Goal: Communication & Community: Participate in discussion

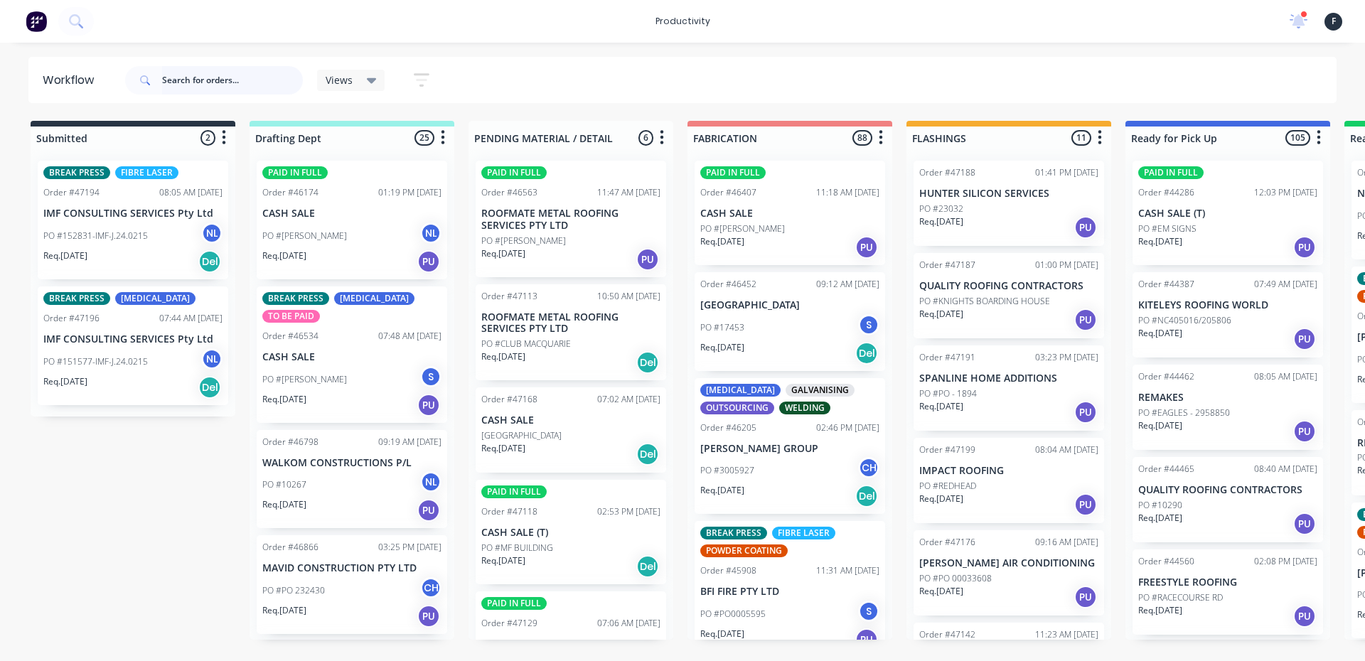
click at [192, 78] on input "text" at bounding box center [232, 80] width 141 height 28
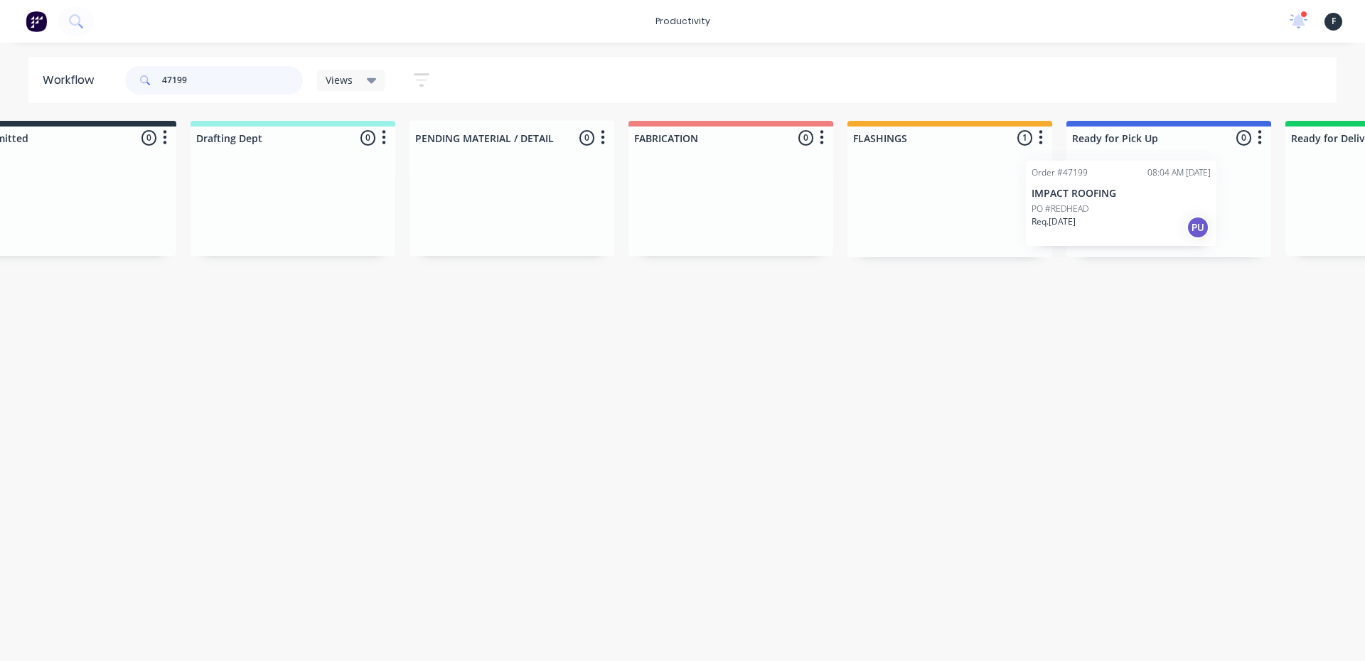
drag, startPoint x: 968, startPoint y: 208, endPoint x: 1085, endPoint y: 208, distance: 117.3
click at [1085, 208] on div "Submitted 0 Sort By Created date Required date Order number Customer name Most …" at bounding box center [1115, 189] width 2371 height 137
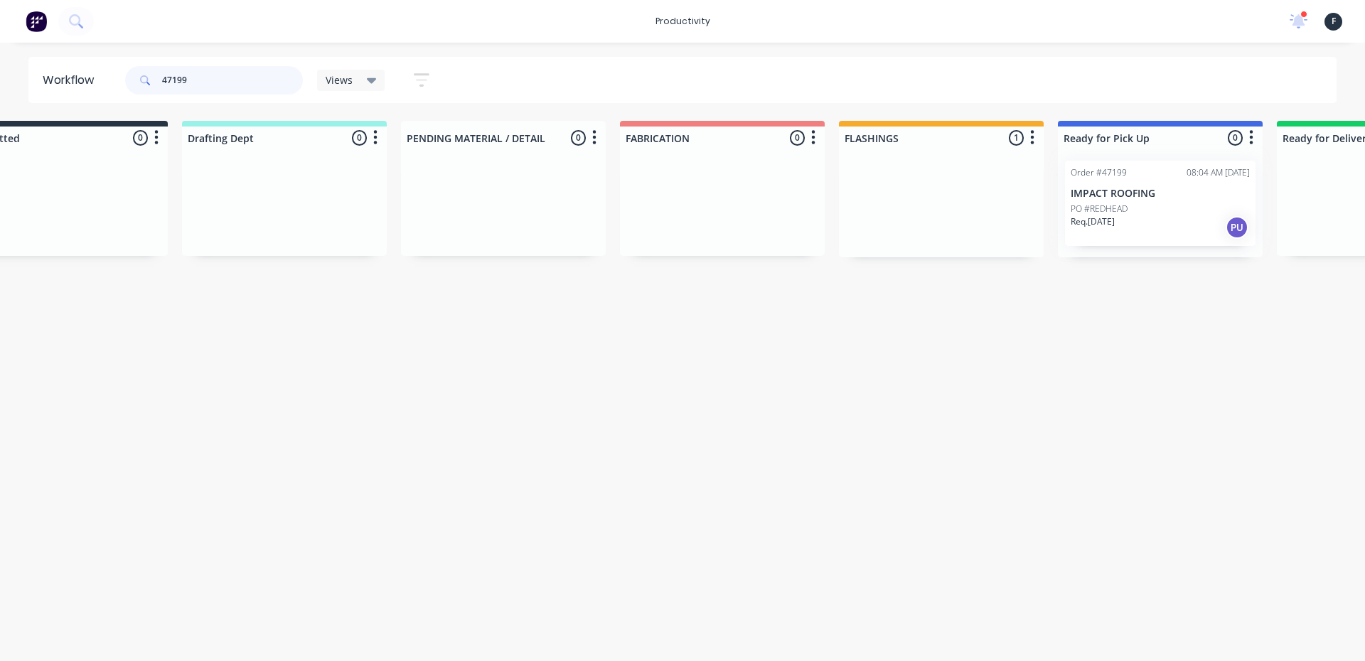
type input "47199"
click at [1116, 208] on div at bounding box center [1160, 203] width 205 height 108
click at [1106, 221] on p "Req. [DATE]" at bounding box center [1093, 221] width 44 height 13
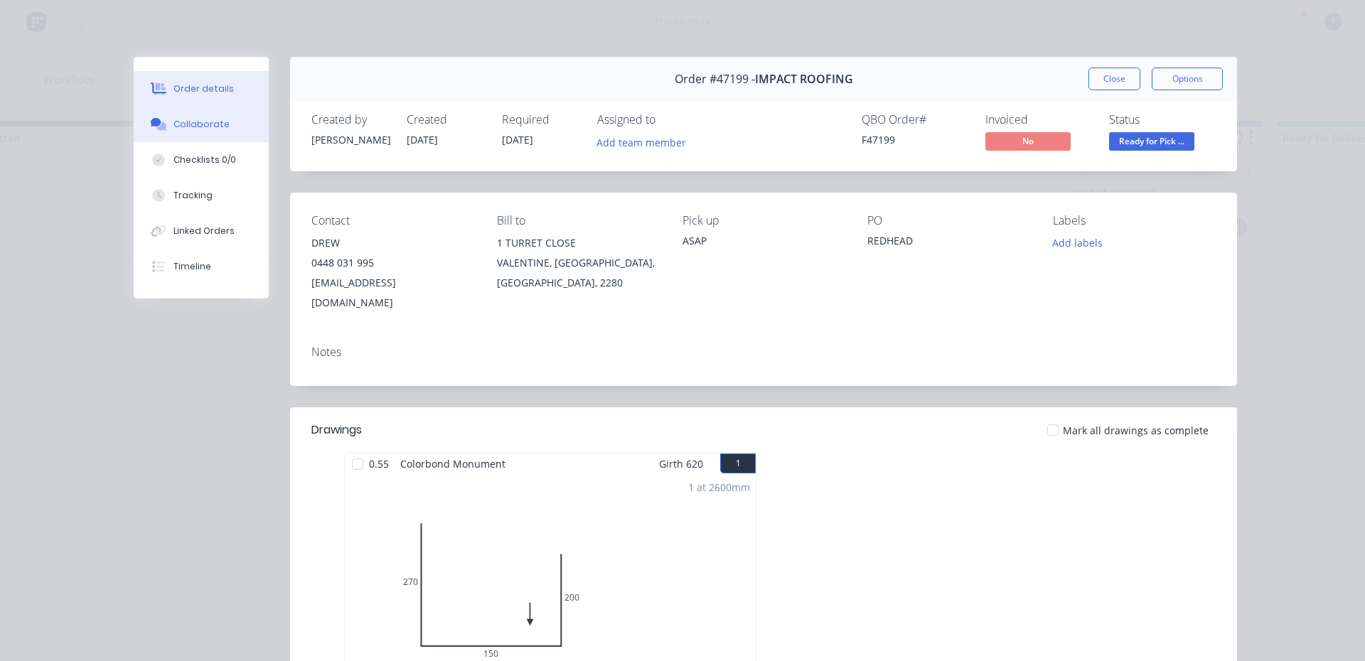
click at [178, 122] on div "Collaborate" at bounding box center [201, 124] width 56 height 13
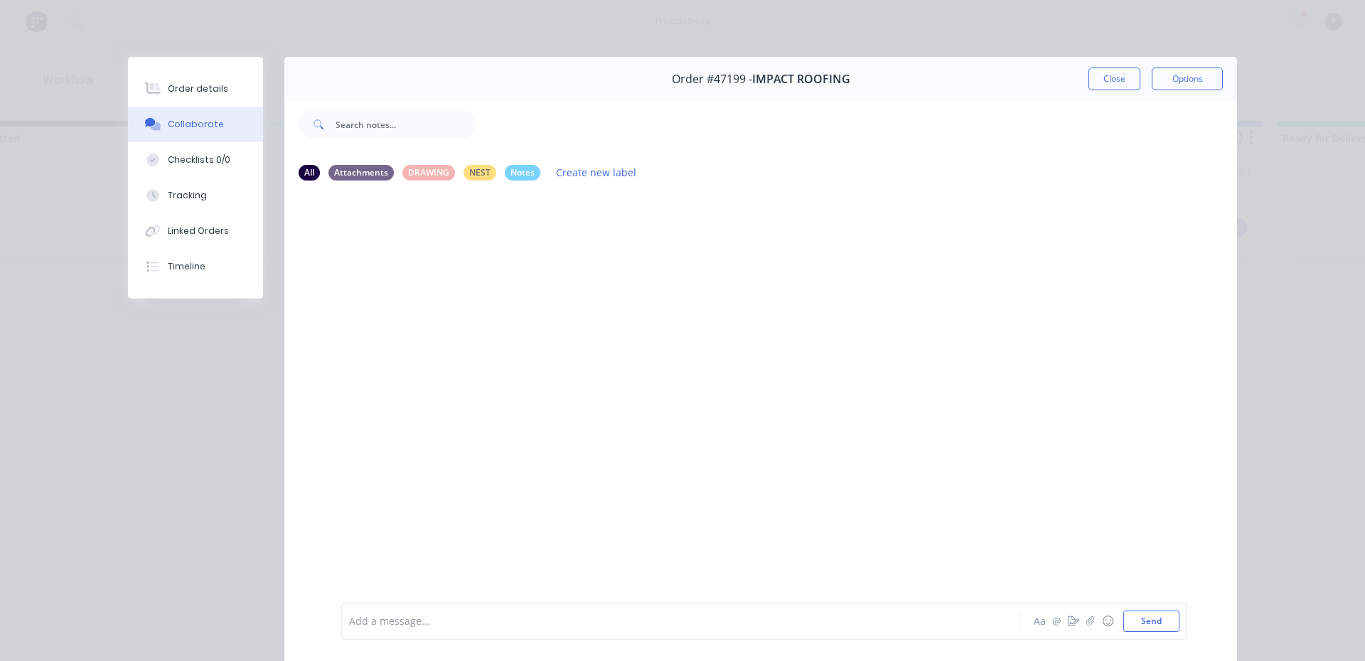
click at [396, 634] on div "Add a message... Aa @ ☺ Send" at bounding box center [764, 621] width 846 height 37
click at [396, 620] on div at bounding box center [661, 621] width 622 height 15
click at [1109, 78] on button "Close" at bounding box center [1115, 79] width 52 height 23
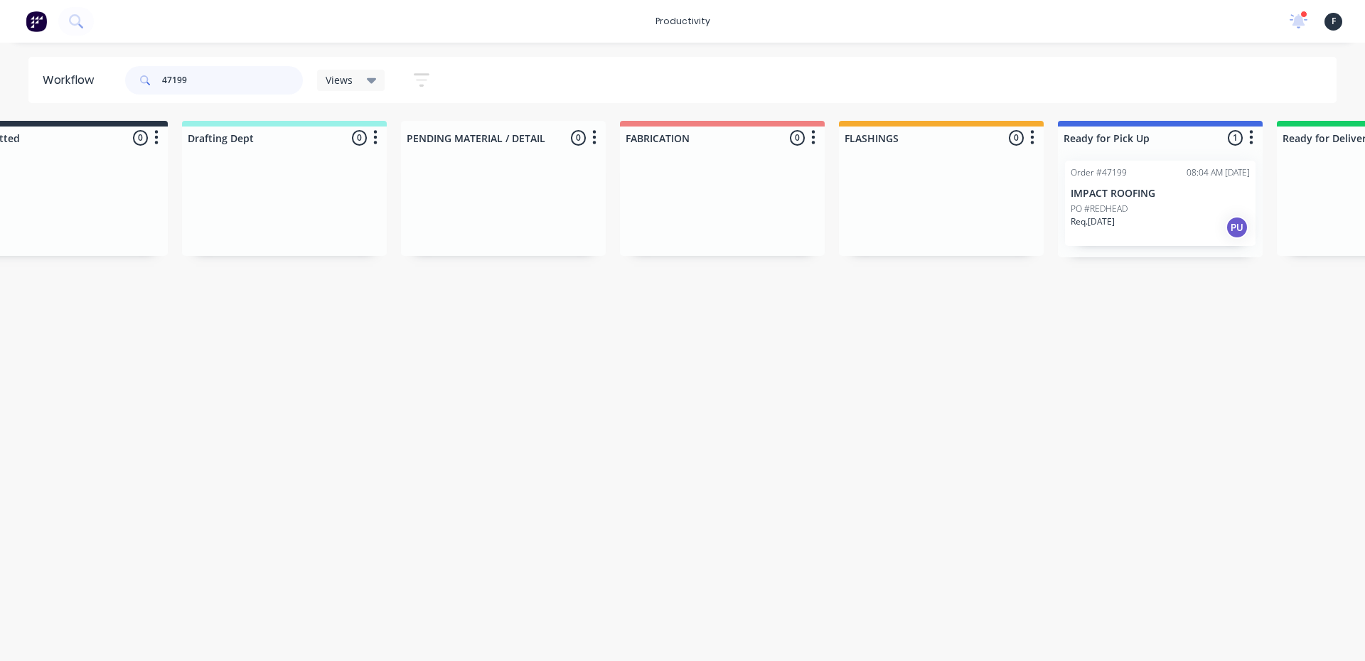
drag, startPoint x: 254, startPoint y: 76, endPoint x: 16, endPoint y: 83, distance: 237.6
click at [16, 83] on div "Workflow 47199 Views Save new view None (Default) edit [PERSON_NAME] edit Produ…" at bounding box center [682, 80] width 1365 height 46
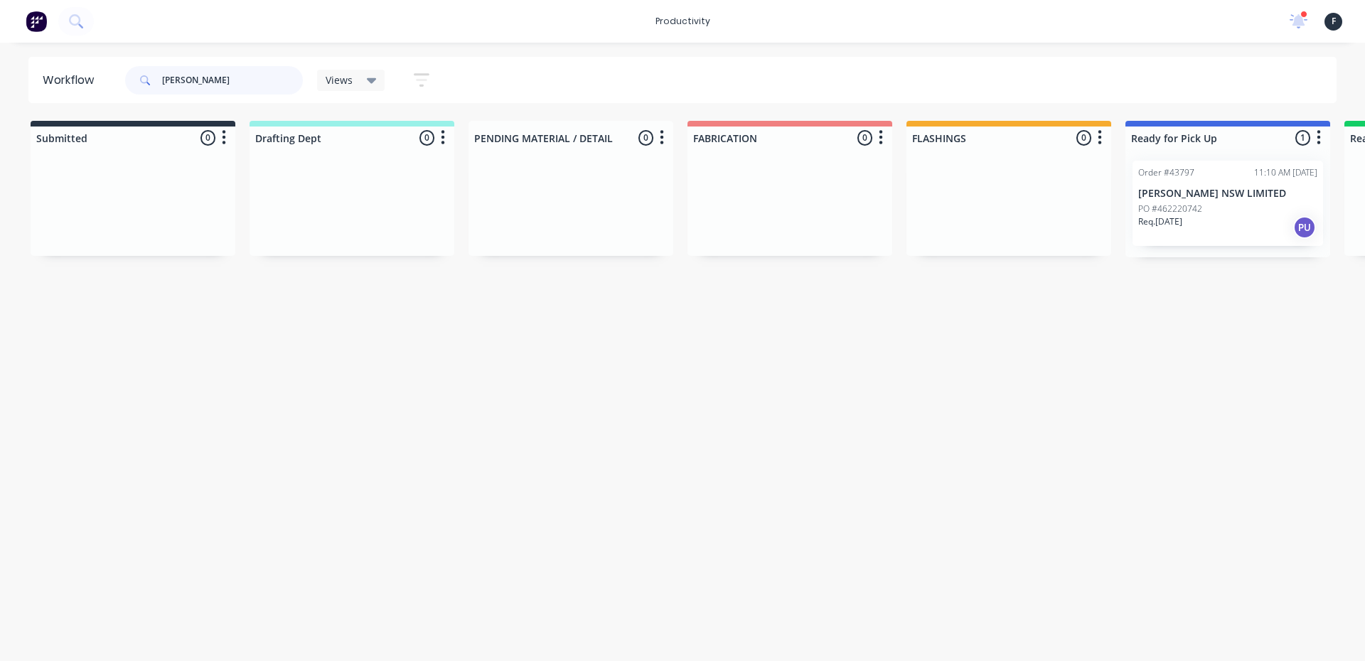
type input "[PERSON_NAME]"
click at [1245, 220] on div "Req. [DATE] PU" at bounding box center [1227, 227] width 179 height 24
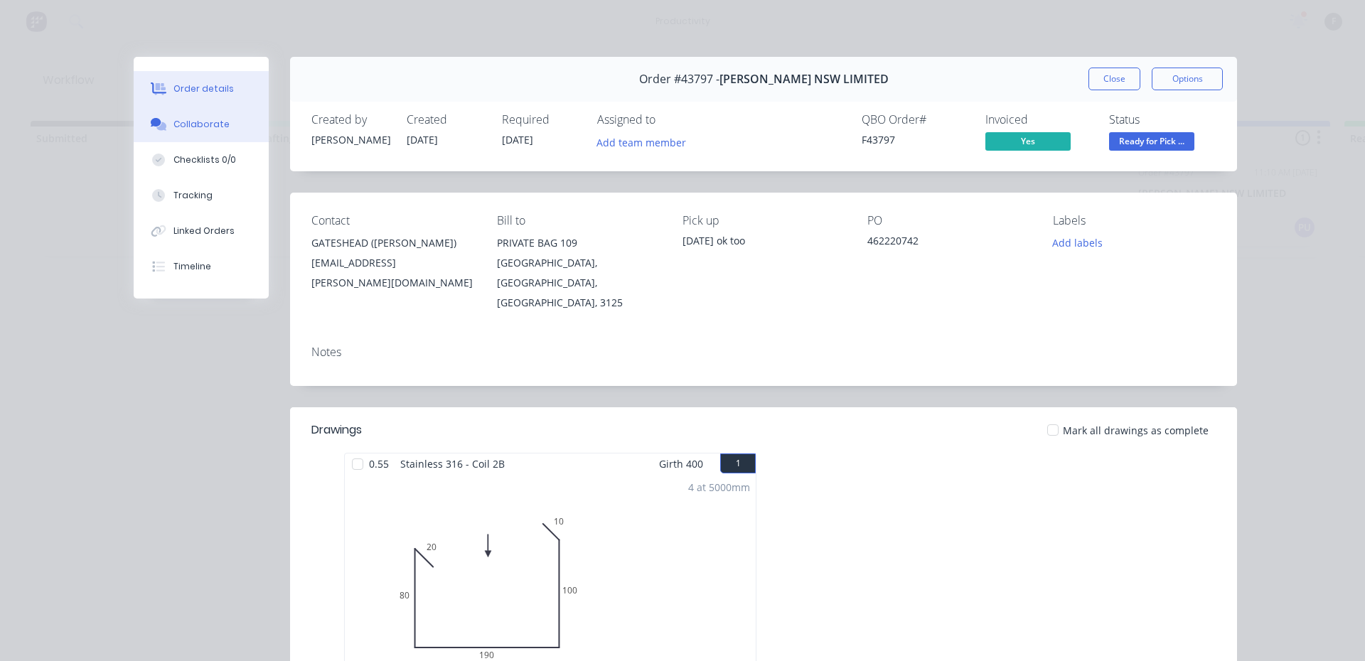
click at [183, 127] on div "Collaborate" at bounding box center [201, 124] width 56 height 13
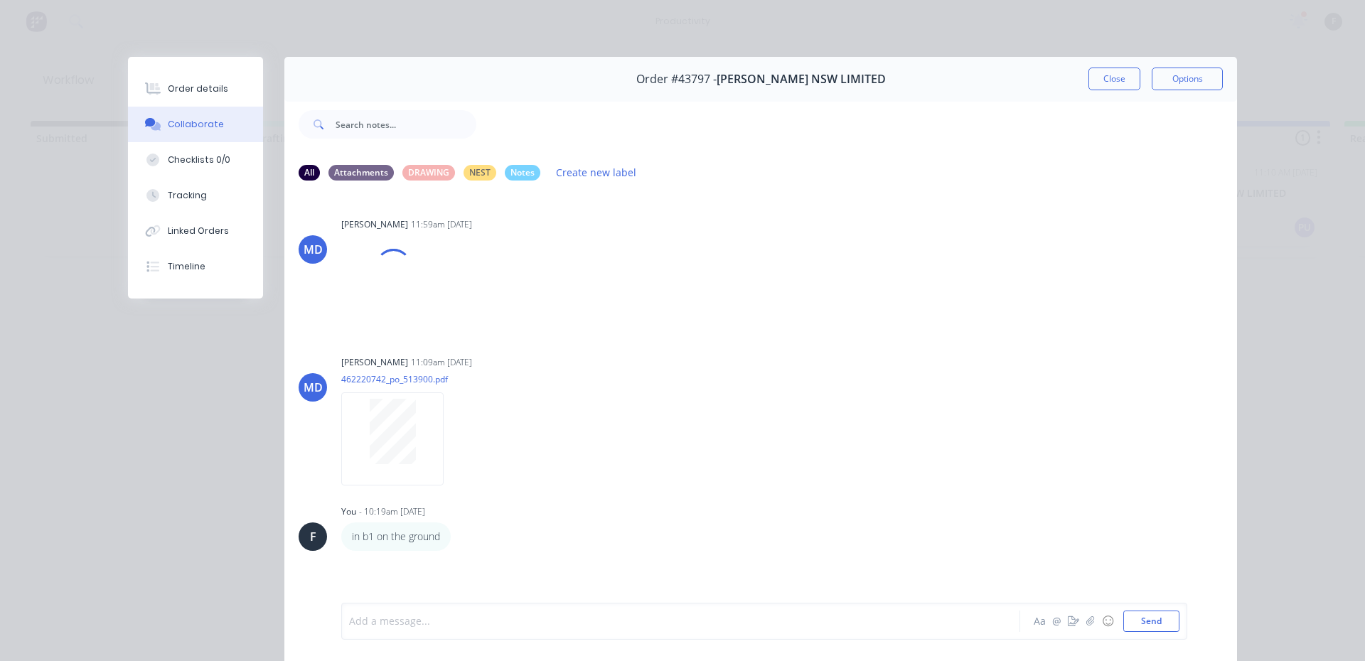
click at [441, 617] on div at bounding box center [661, 621] width 622 height 15
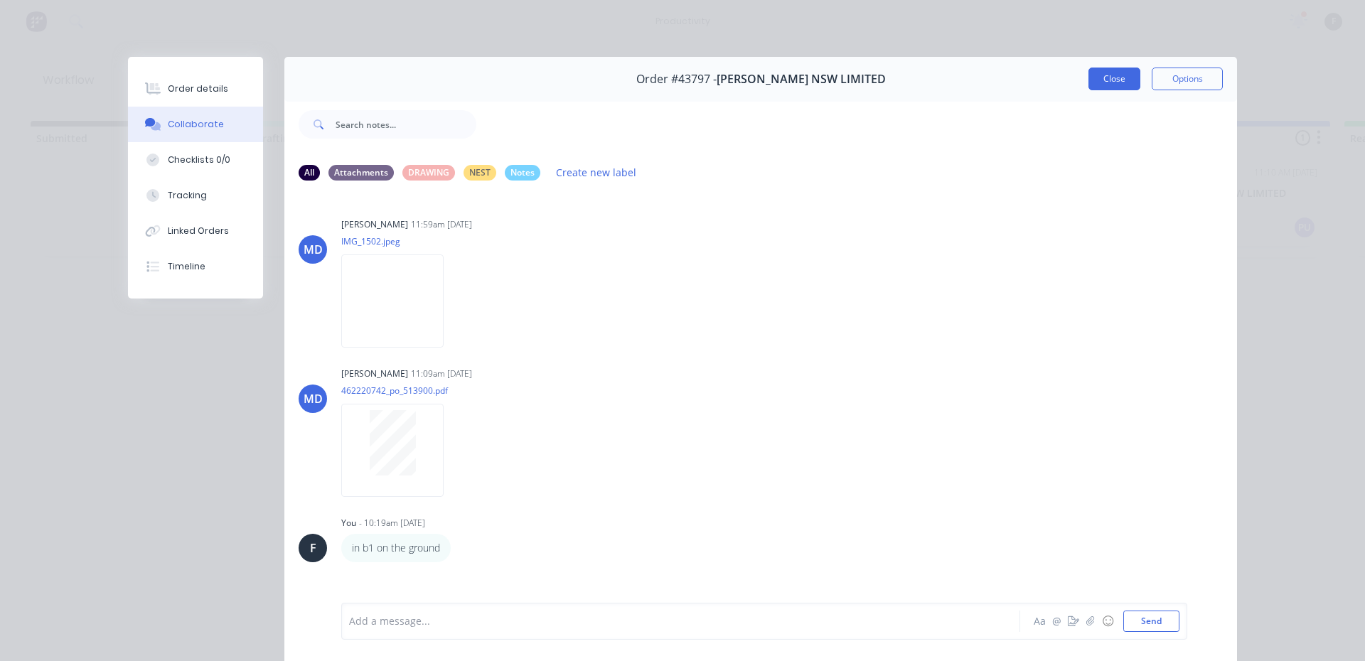
click at [1096, 78] on button "Close" at bounding box center [1115, 79] width 52 height 23
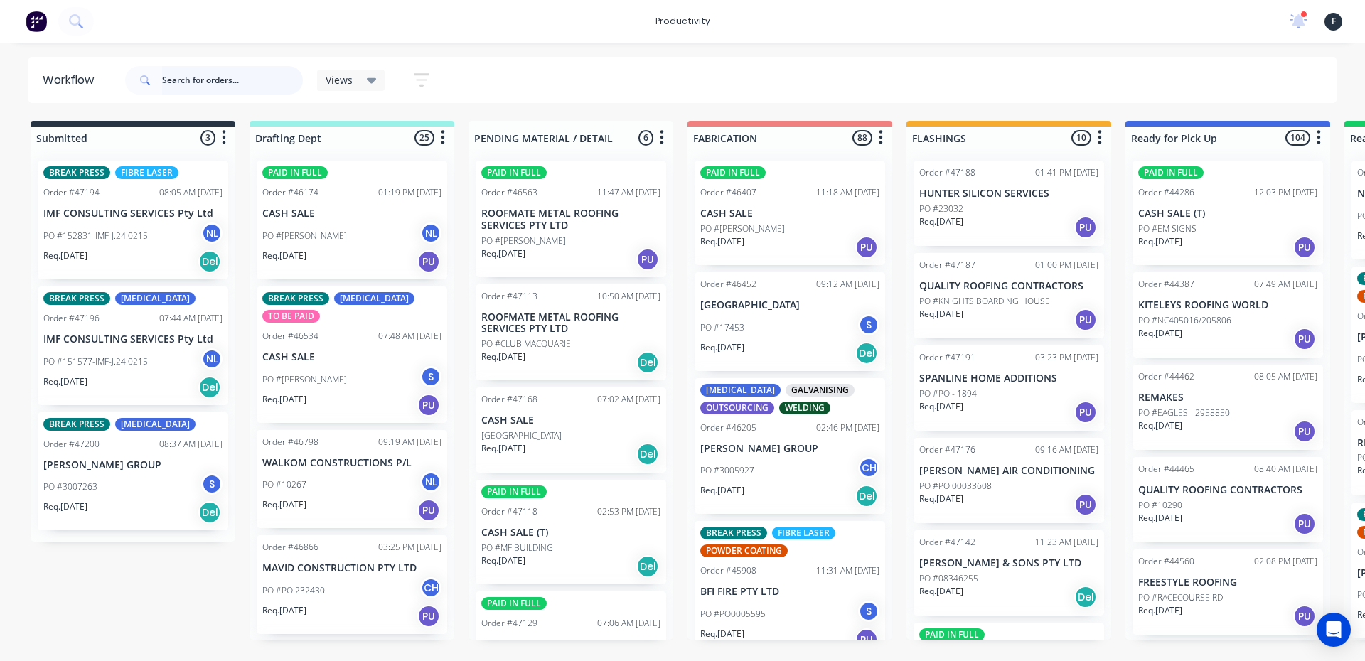
click at [210, 93] on input "text" at bounding box center [232, 80] width 141 height 28
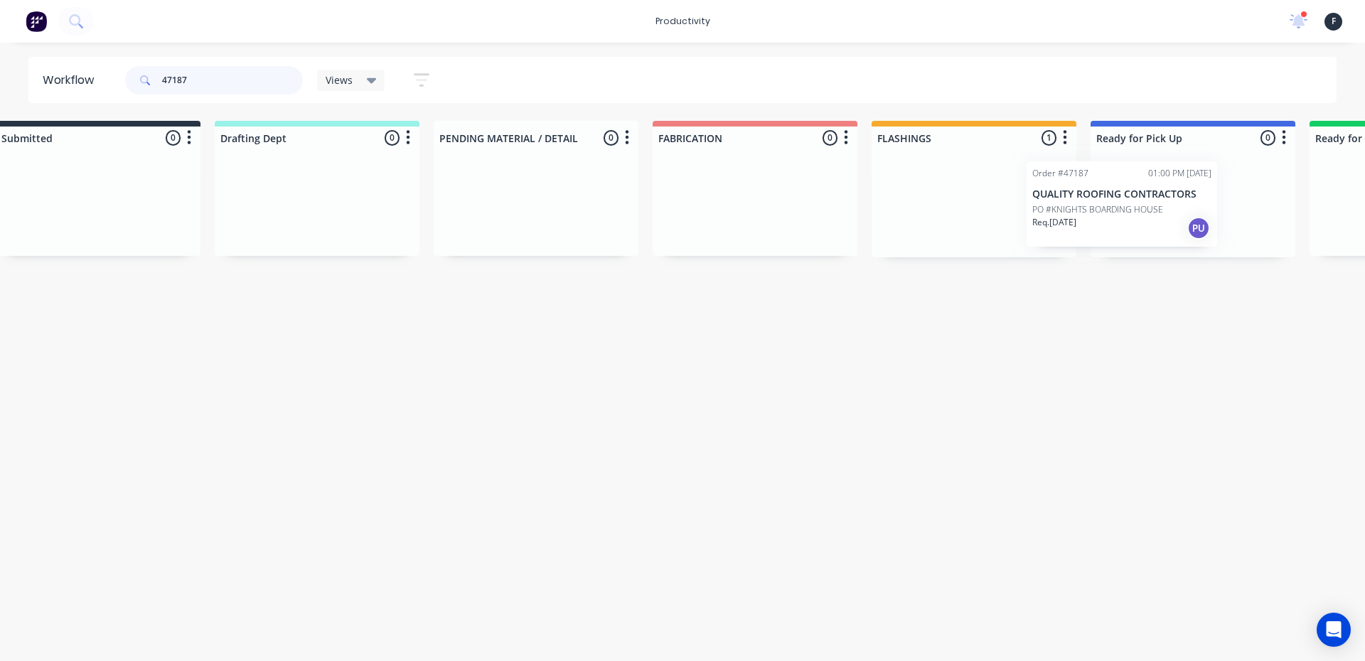
scroll to position [0, 60]
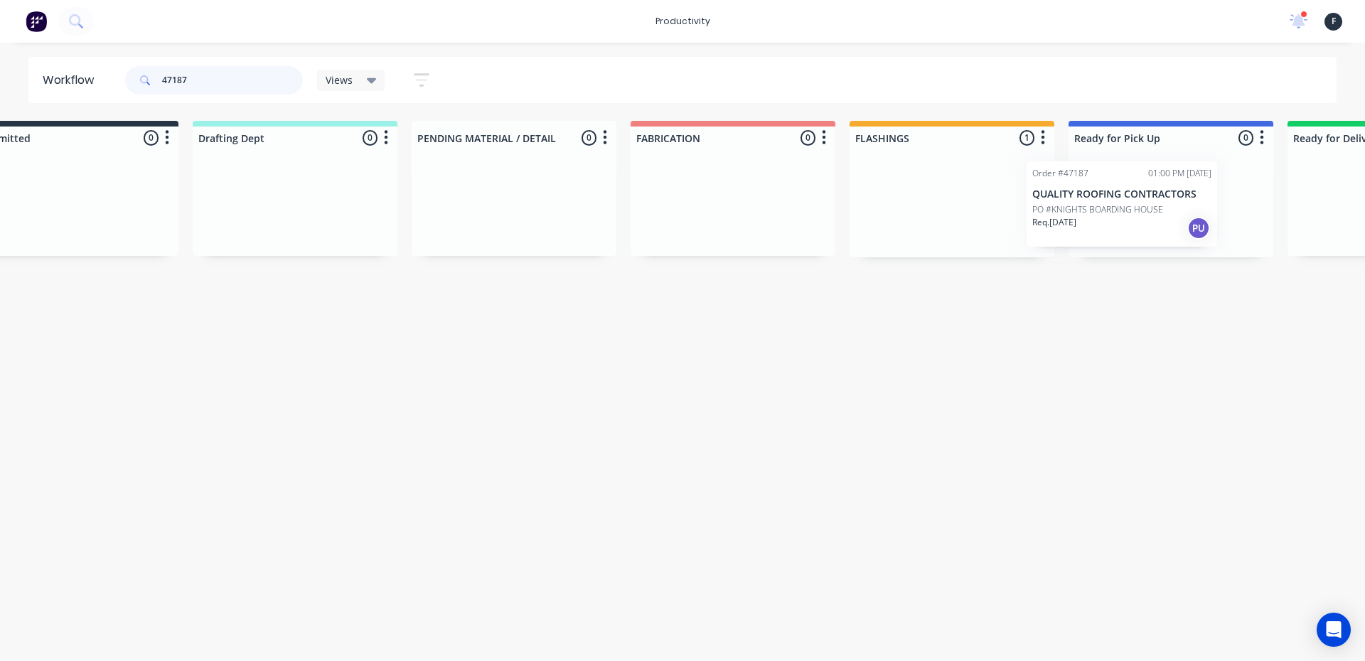
drag, startPoint x: 1000, startPoint y: 237, endPoint x: 1122, endPoint y: 236, distance: 121.6
click at [1122, 236] on div "Submitted 0 Sort By Created date Required date Order number Customer name Most …" at bounding box center [1117, 189] width 2371 height 137
type input "47187"
click at [1144, 228] on div at bounding box center [1167, 203] width 205 height 108
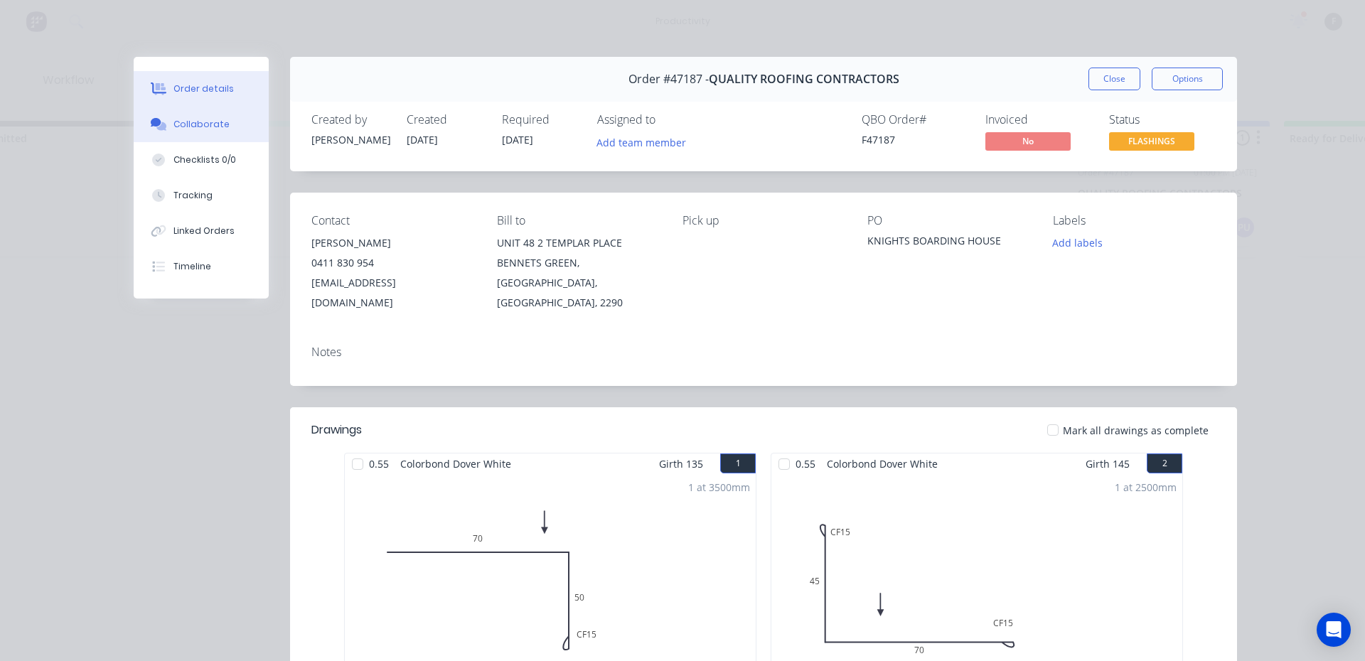
click at [156, 129] on icon at bounding box center [161, 126] width 10 height 9
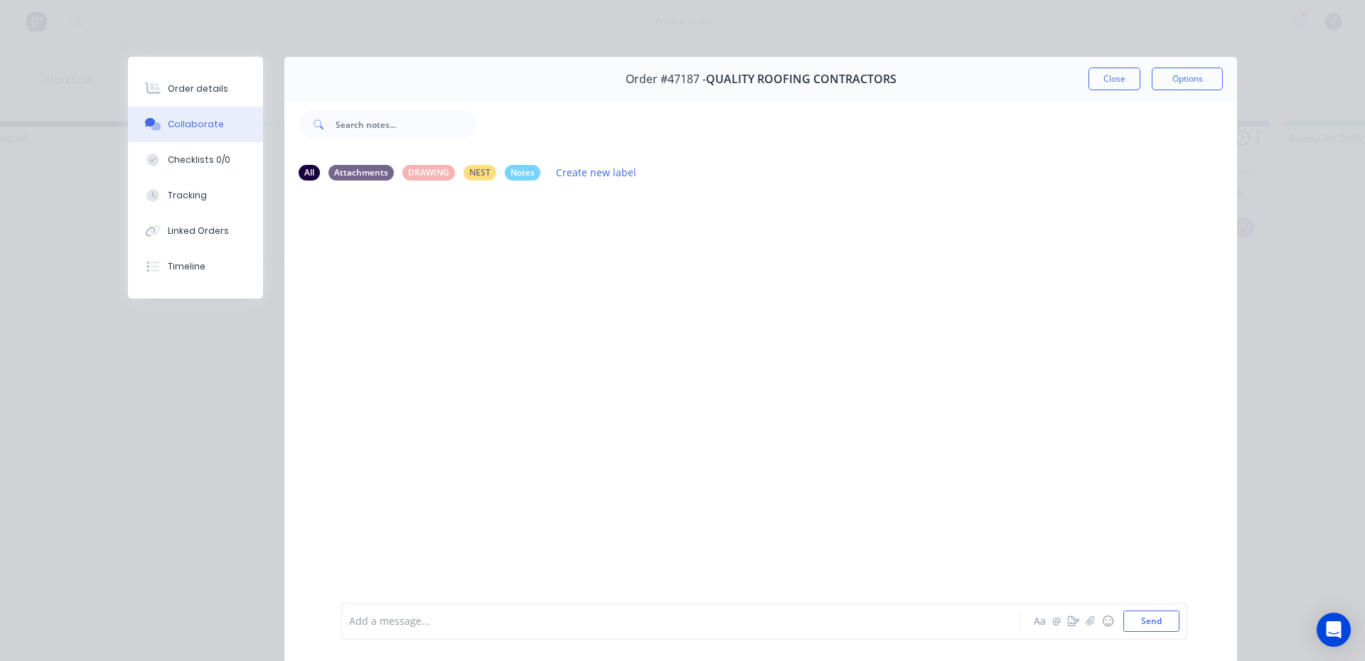
click at [383, 634] on div "Add a message... Aa @ ☺ Send" at bounding box center [764, 621] width 846 height 37
click at [387, 621] on div at bounding box center [661, 621] width 622 height 15
